Goal: Task Accomplishment & Management: Complete application form

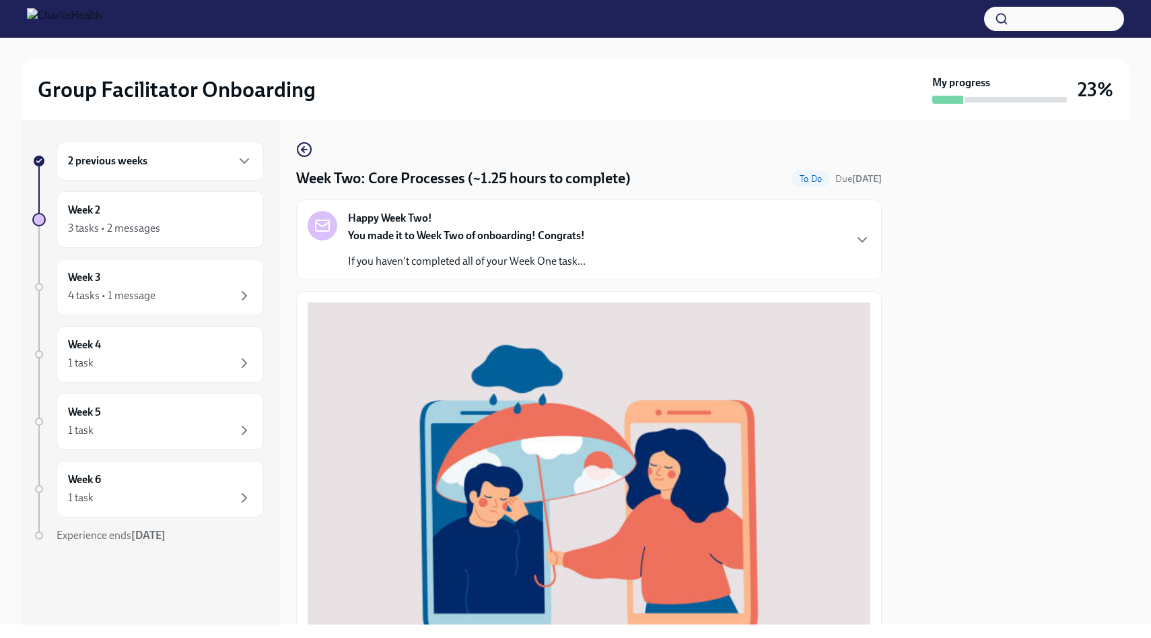
scroll to position [8, 0]
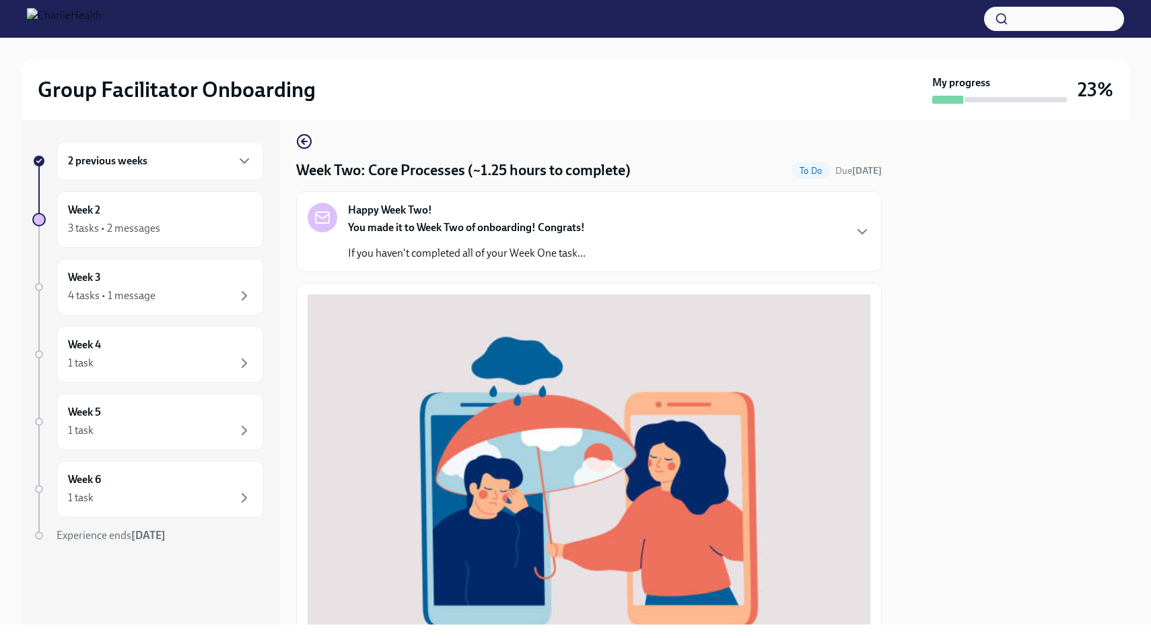
click at [420, 252] on p "If you haven't completed all of your Week One task..." at bounding box center [467, 253] width 238 height 15
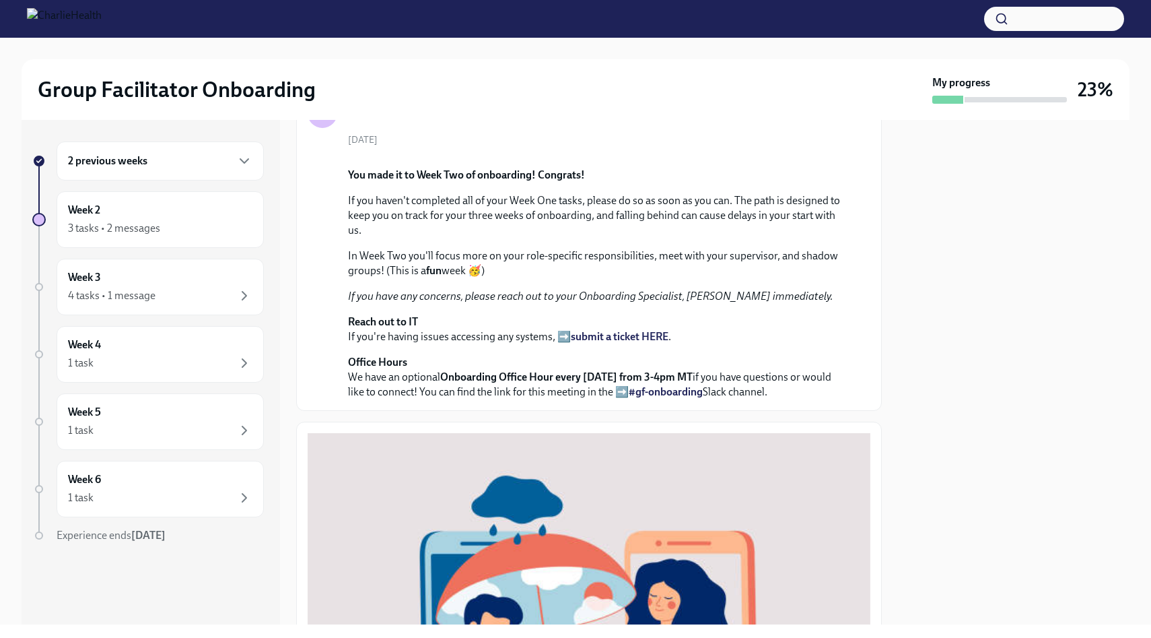
scroll to position [0, 0]
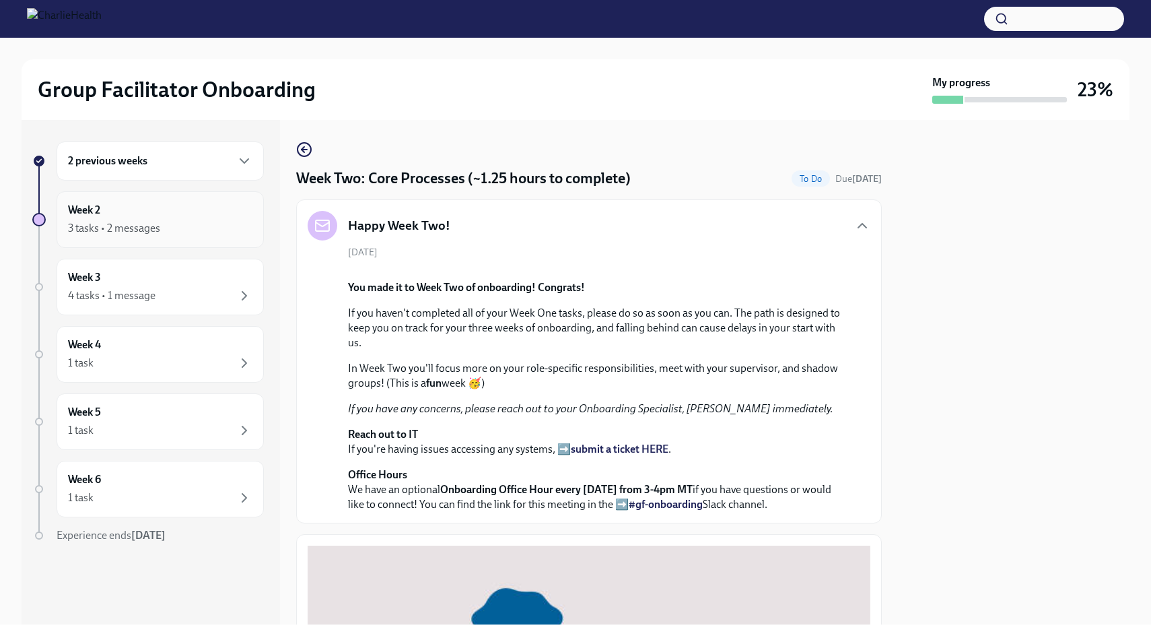
click at [147, 222] on div "3 tasks • 2 messages" at bounding box center [114, 228] width 92 height 15
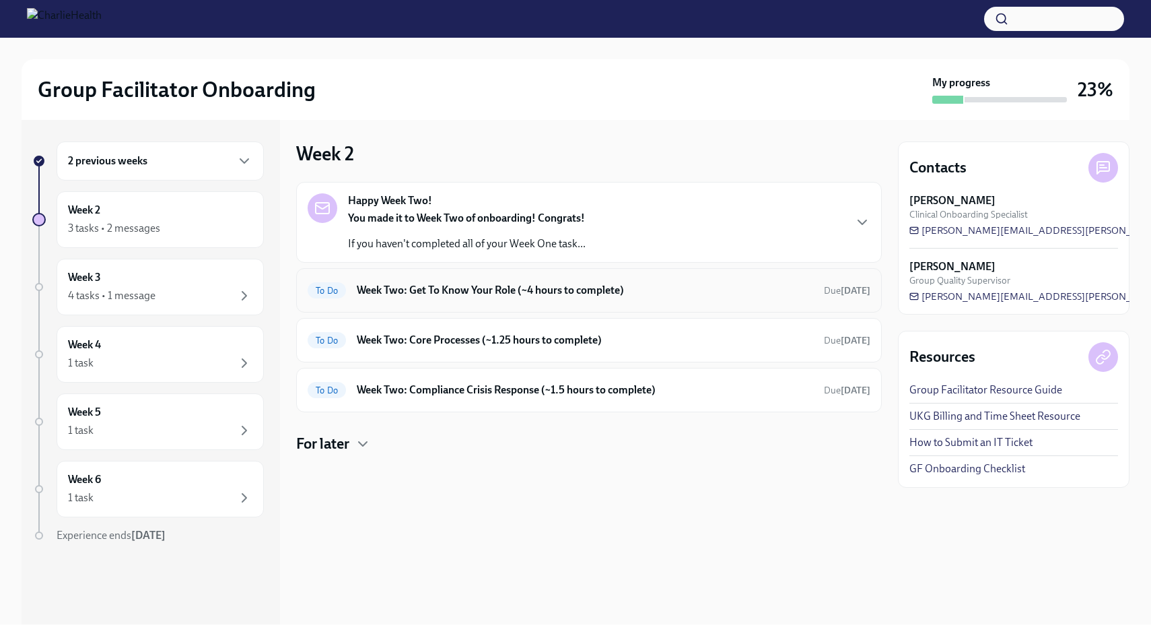
click at [505, 294] on h6 "Week Two: Get To Know Your Role (~4 hours to complete)" at bounding box center [585, 290] width 456 height 15
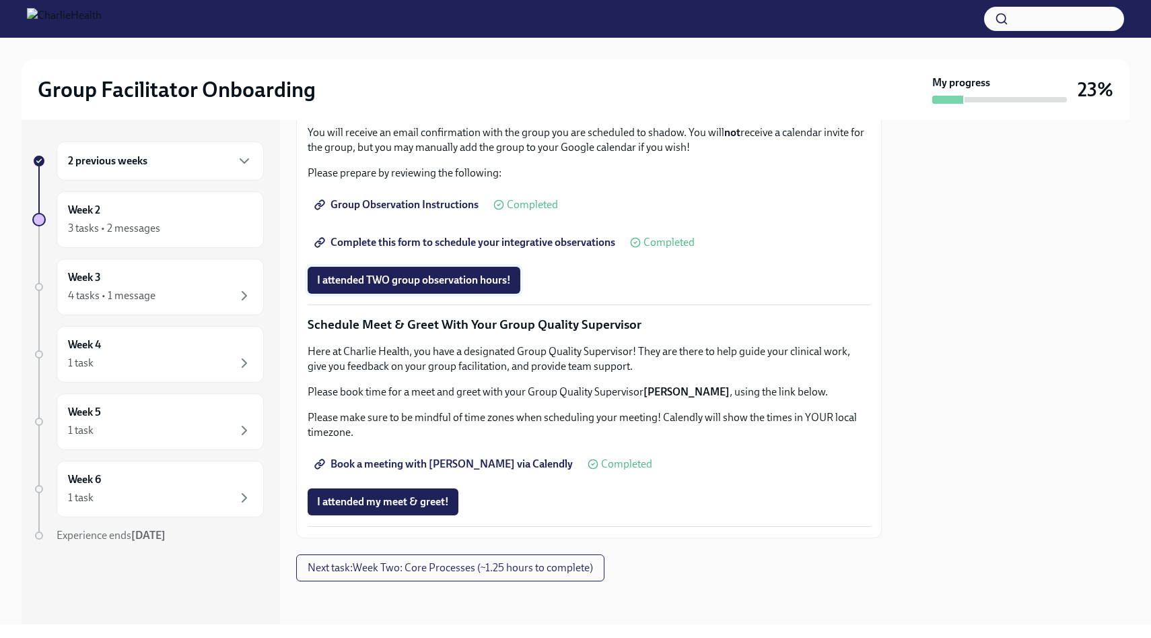
scroll to position [1135, 0]
click at [455, 287] on span "I attended TWO group observation hours!" at bounding box center [414, 279] width 194 height 13
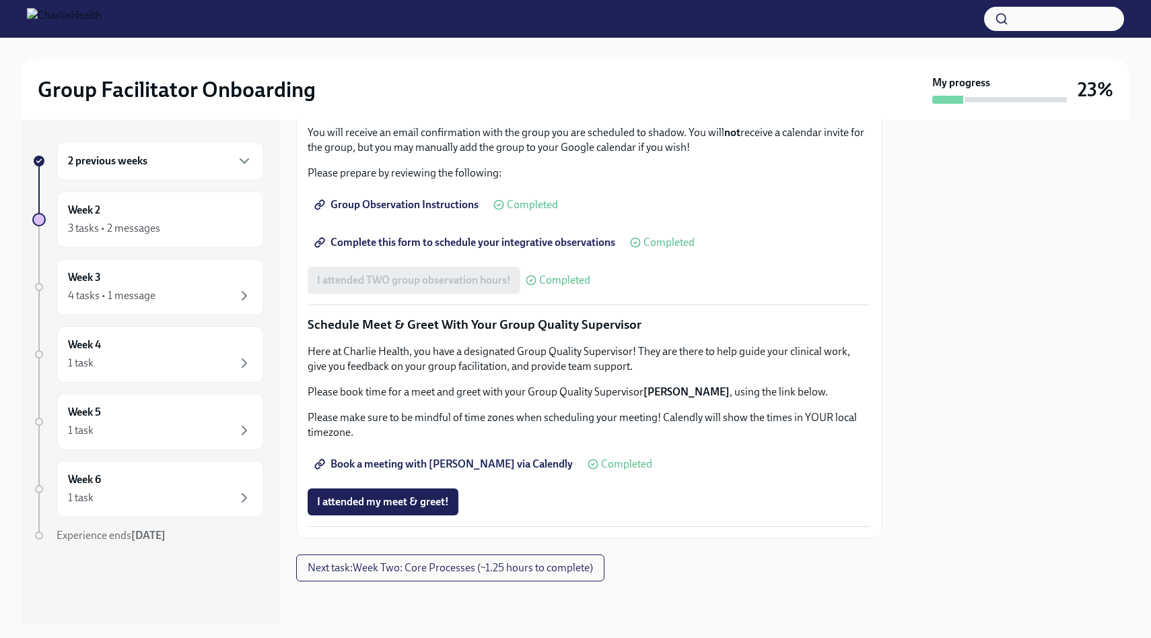
scroll to position [1203, 0]
click at [425, 566] on span "Next task : Week Two: Core Processes (~1.25 hours to complete)" at bounding box center [450, 567] width 285 height 13
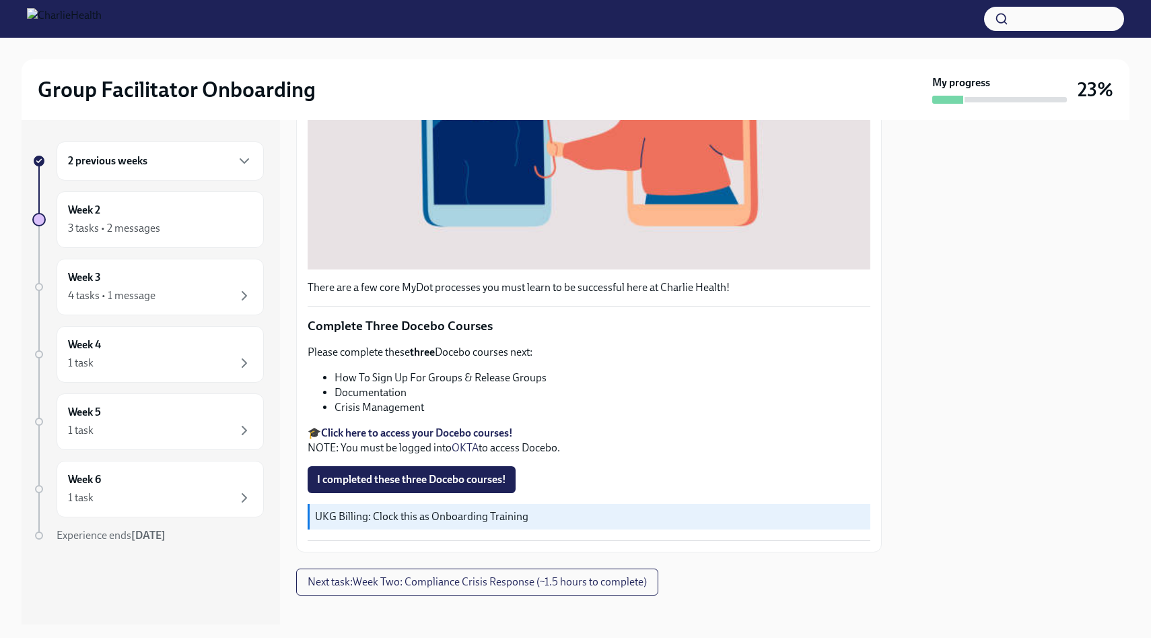
scroll to position [423, 0]
